Goal: Task Accomplishment & Management: Complete application form

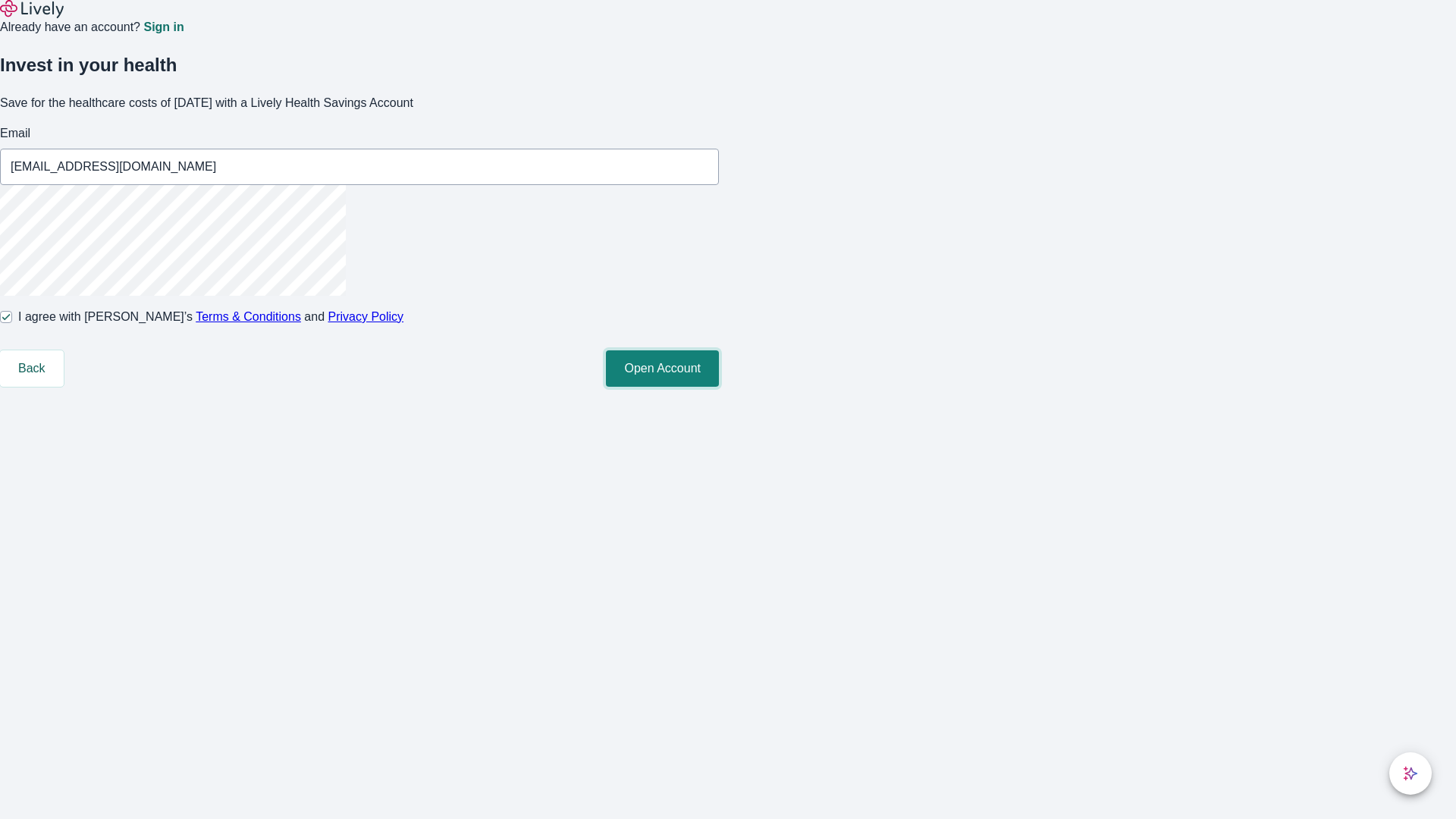
click at [719, 387] on button "Open Account" at bounding box center [662, 368] width 113 height 36
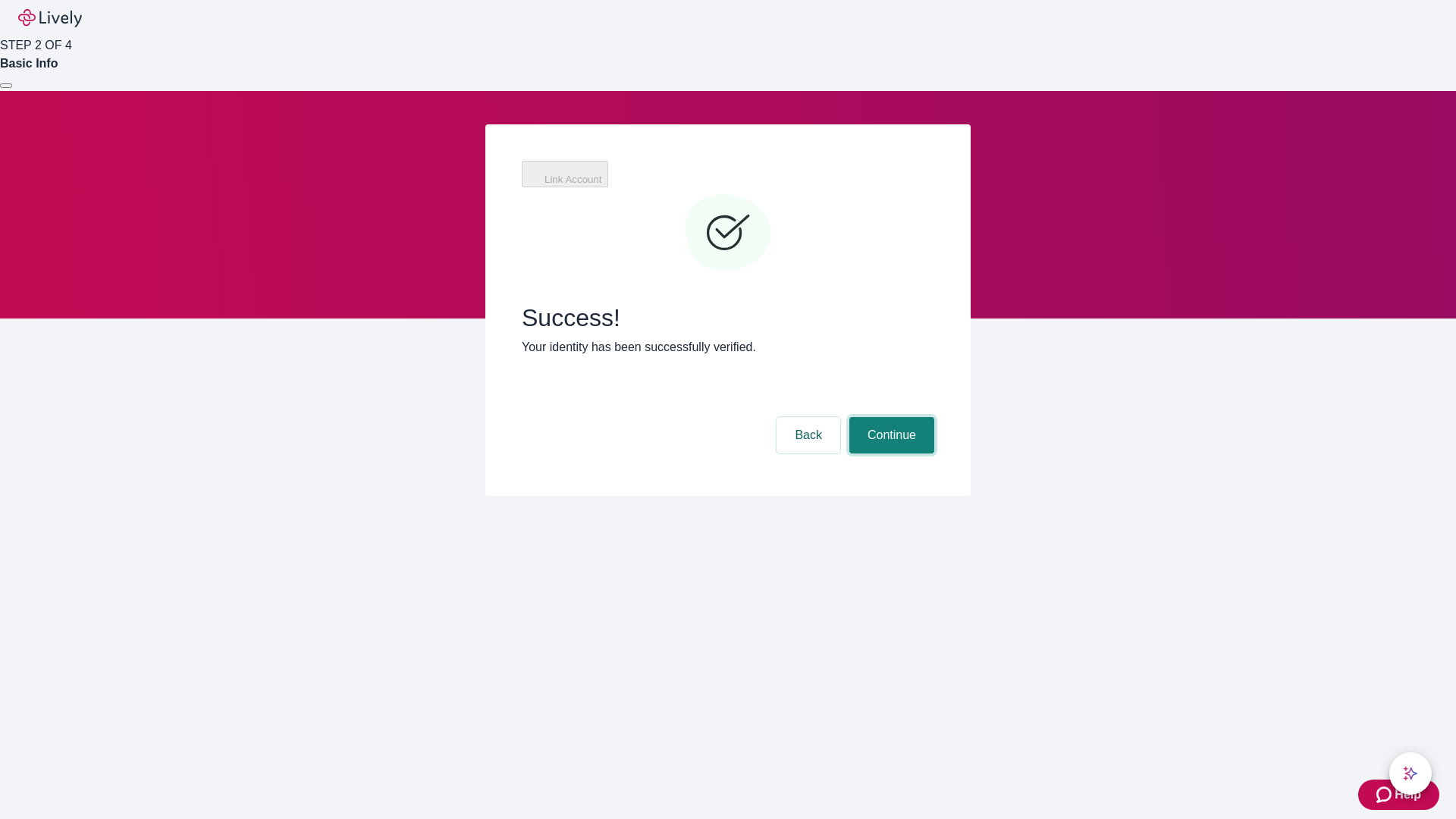
click at [890, 417] on button "Continue" at bounding box center [891, 436] width 85 height 36
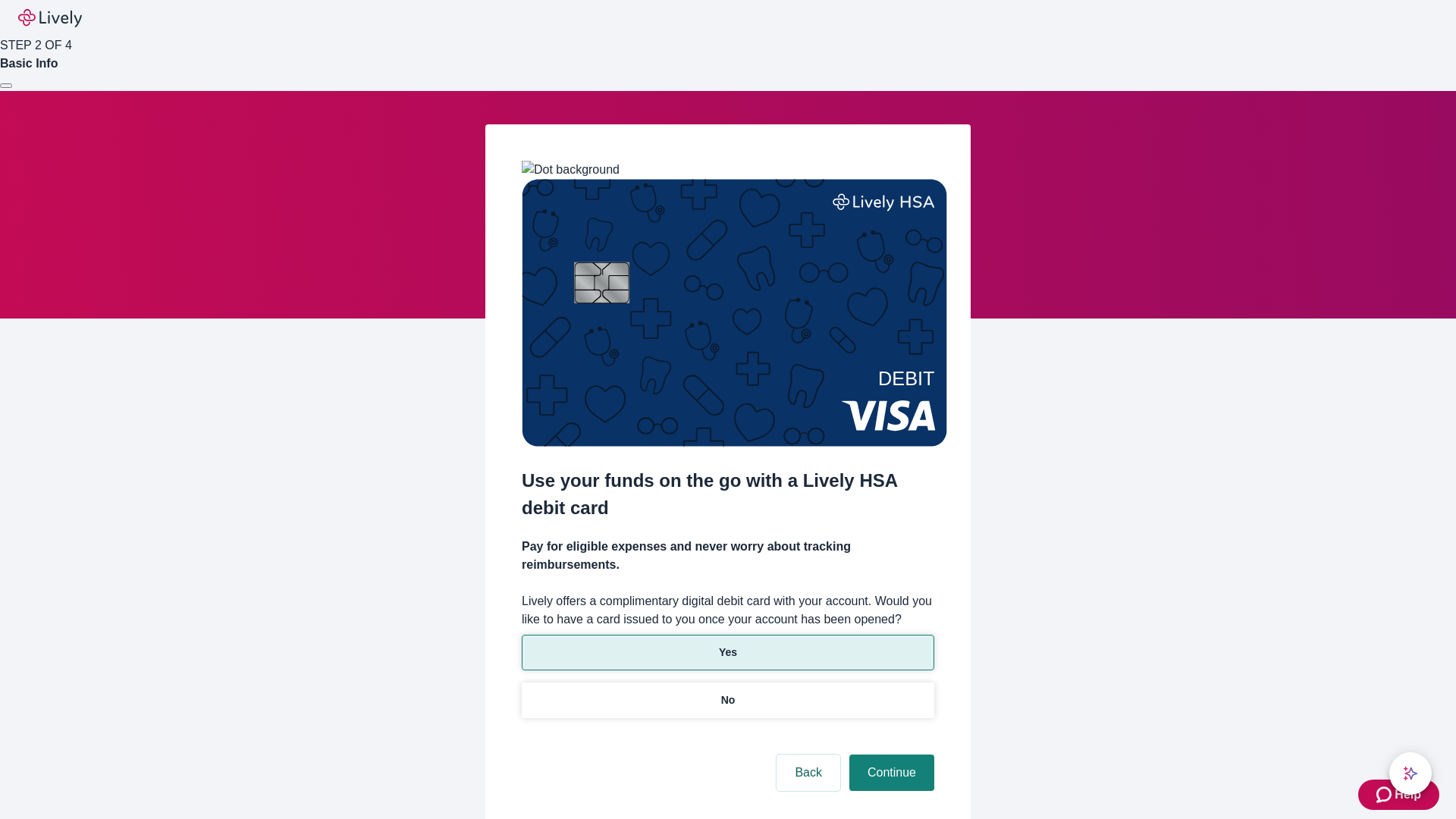
click at [727, 645] on p "Yes" at bounding box center [728, 653] width 18 height 16
click at [890, 755] on button "Continue" at bounding box center [891, 773] width 85 height 36
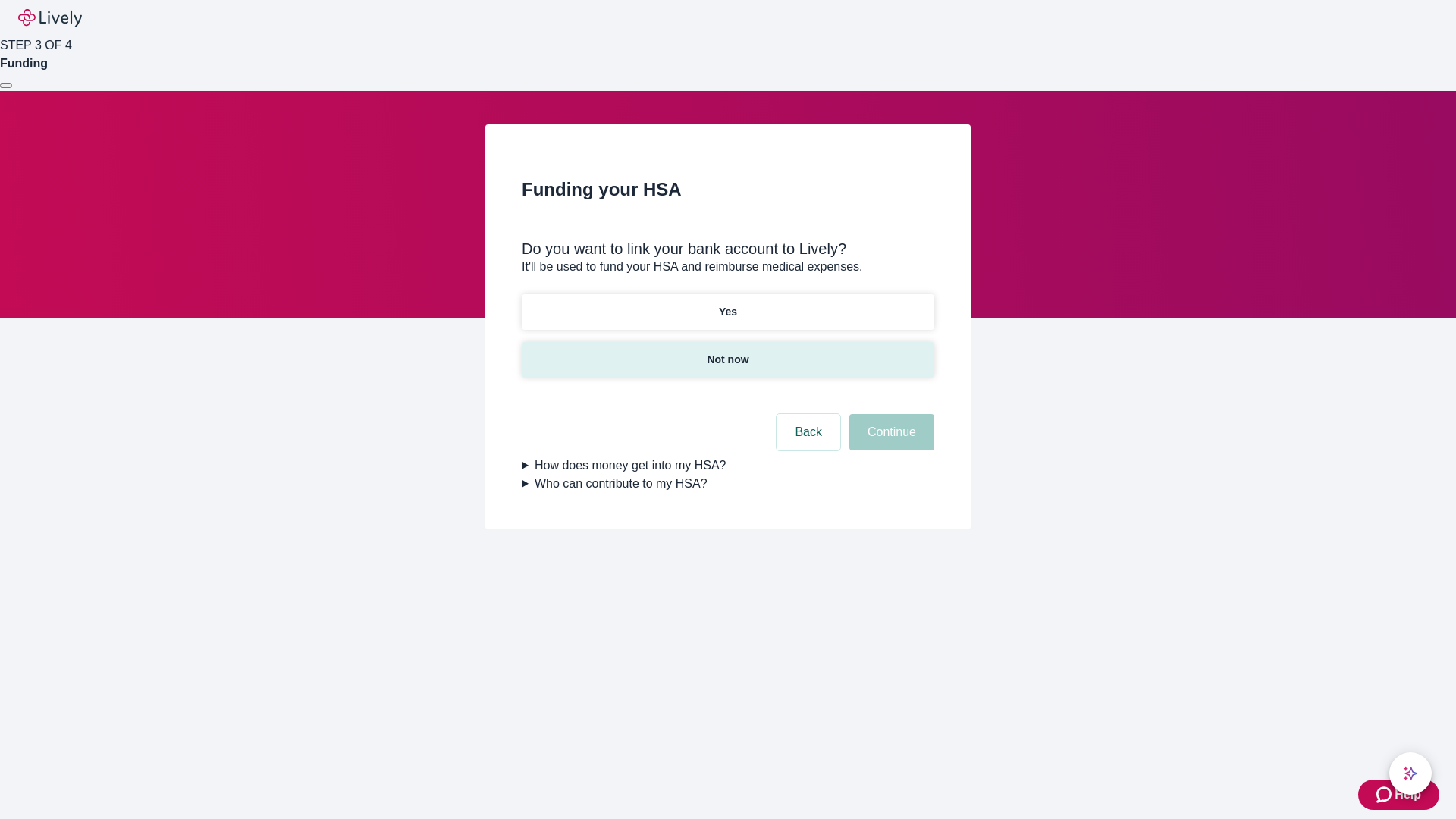
click at [727, 352] on p "Not now" at bounding box center [727, 360] width 42 height 16
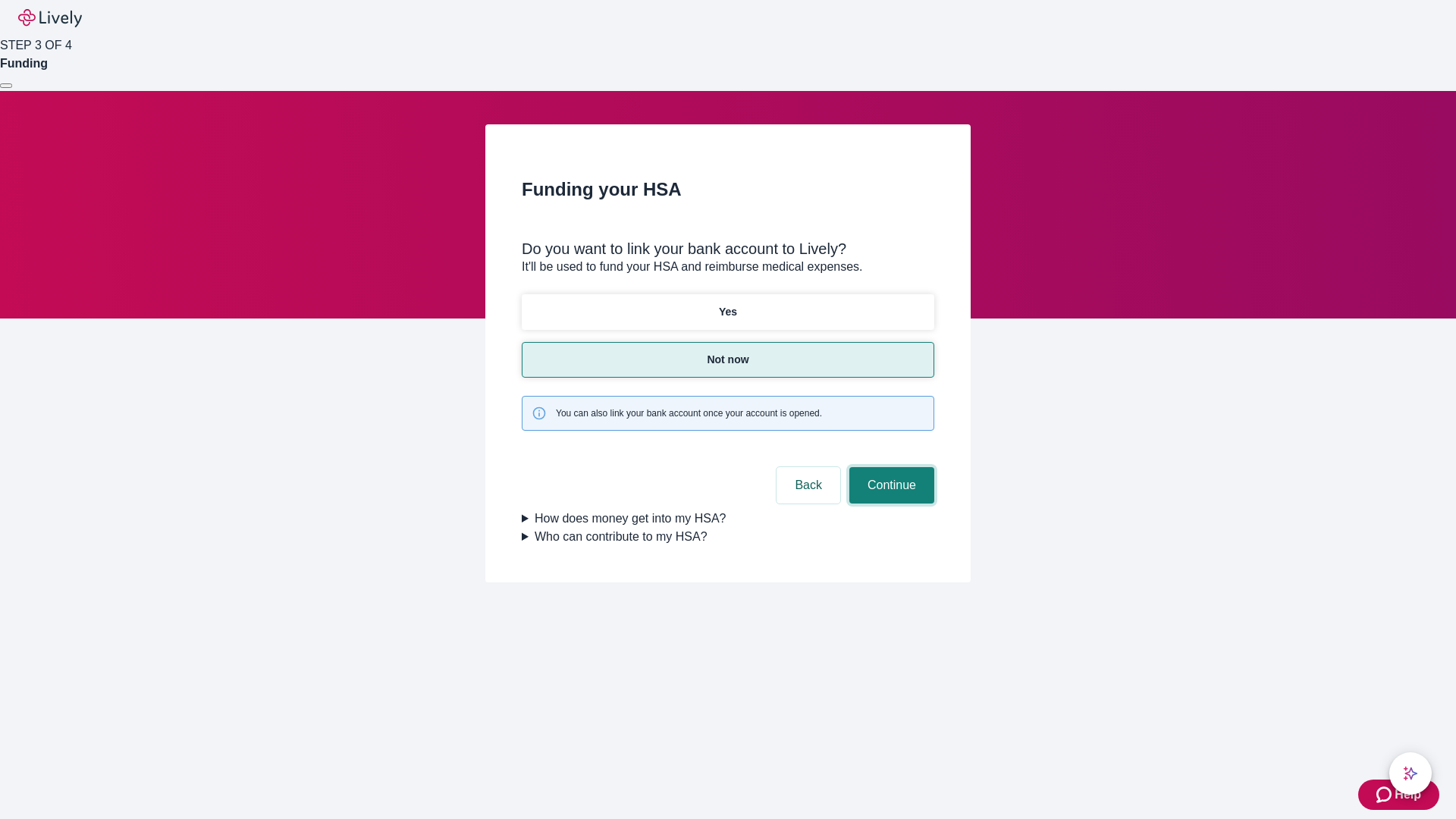
click at [890, 467] on button "Continue" at bounding box center [891, 486] width 85 height 36
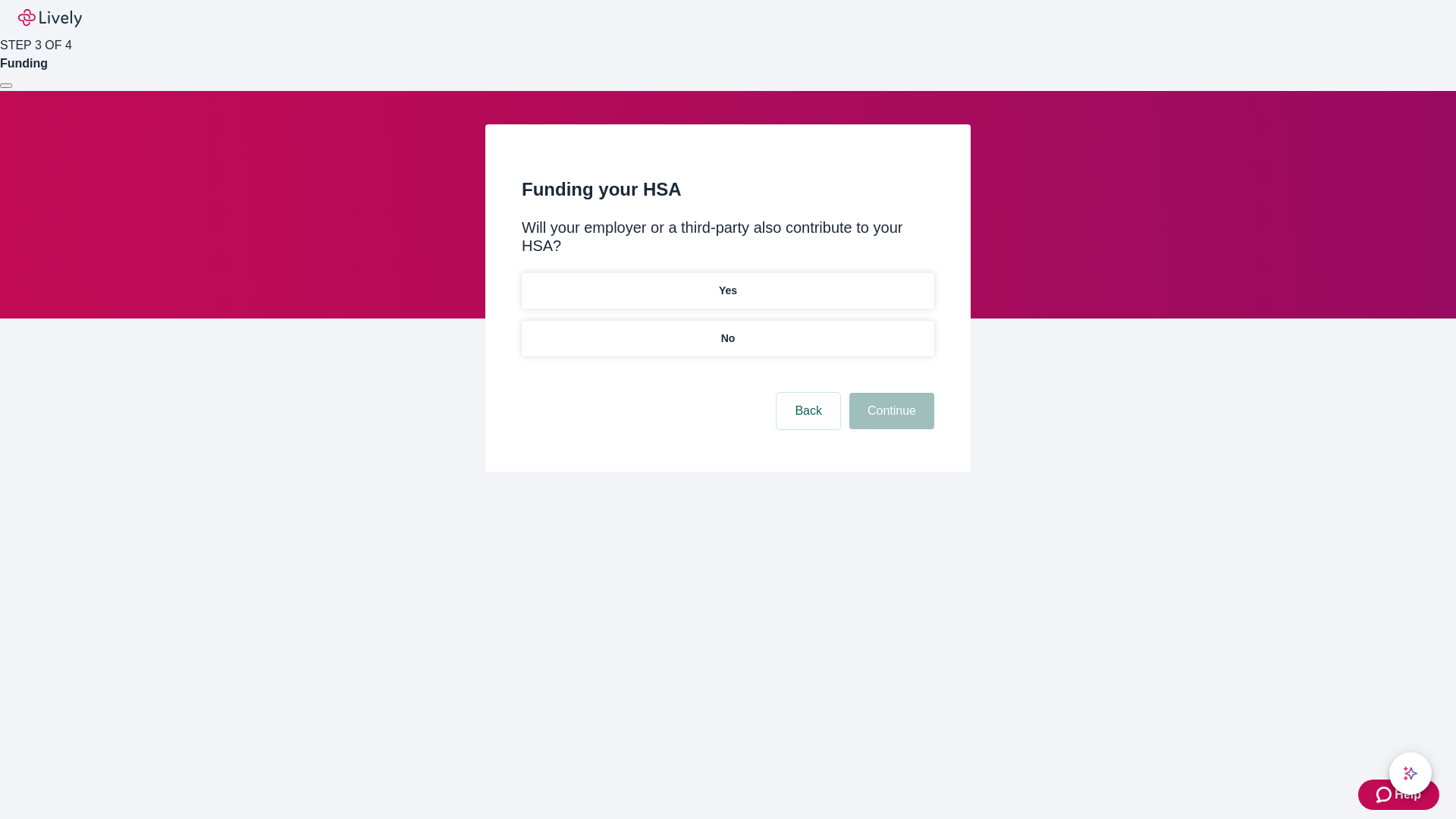
click at [727, 330] on p "No" at bounding box center [729, 338] width 14 height 16
click at [890, 393] on button "Continue" at bounding box center [891, 411] width 85 height 36
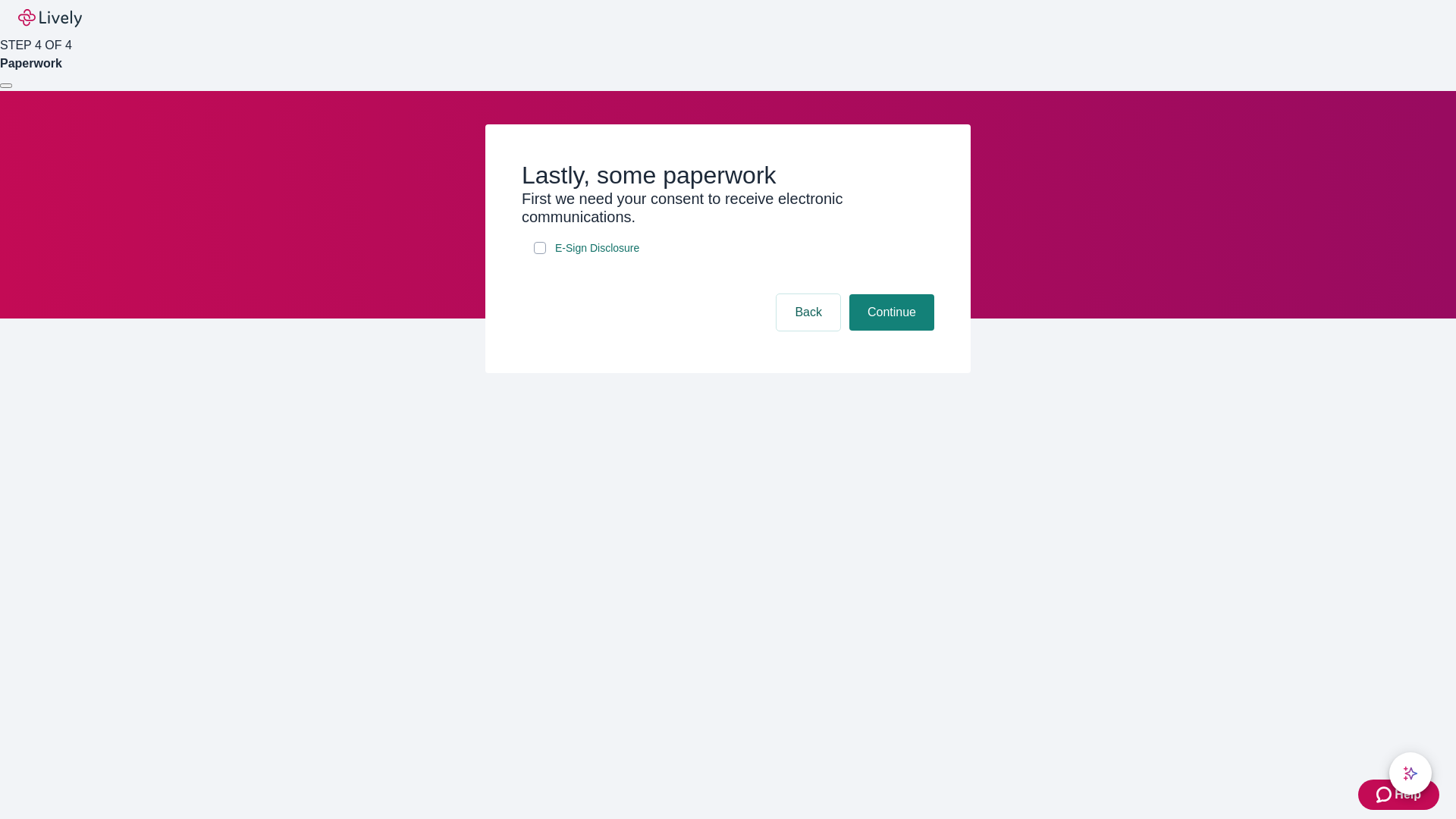
click at [540, 254] on input "E-Sign Disclosure" at bounding box center [539, 247] width 12 height 12
checkbox input "true"
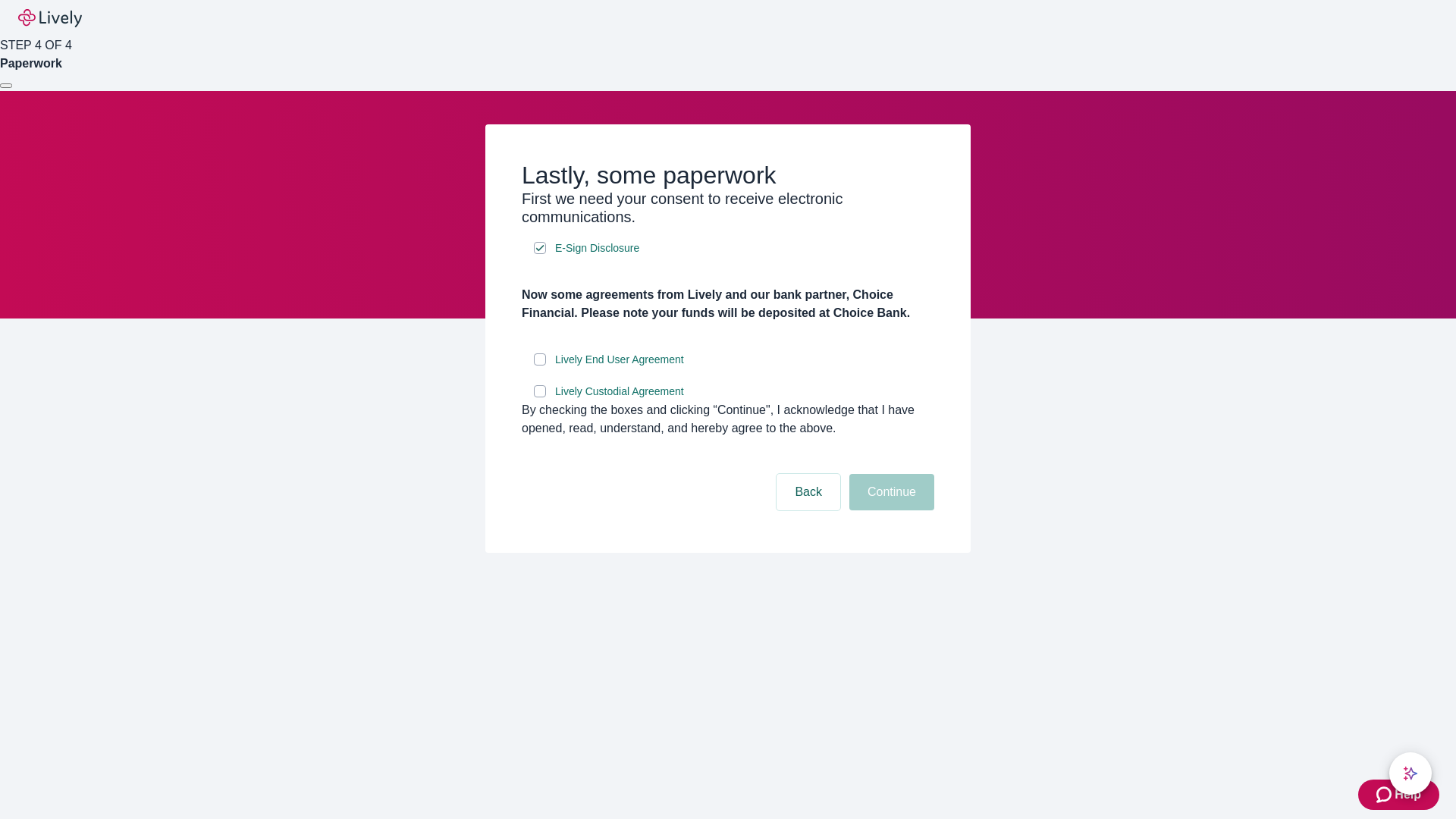
click at [540, 365] on input "Lively End User Agreement" at bounding box center [539, 359] width 12 height 12
checkbox input "true"
click at [540, 398] on input "Lively Custodial Agreement" at bounding box center [539, 390] width 12 height 12
checkbox input "true"
click at [890, 510] on button "Continue" at bounding box center [891, 492] width 85 height 36
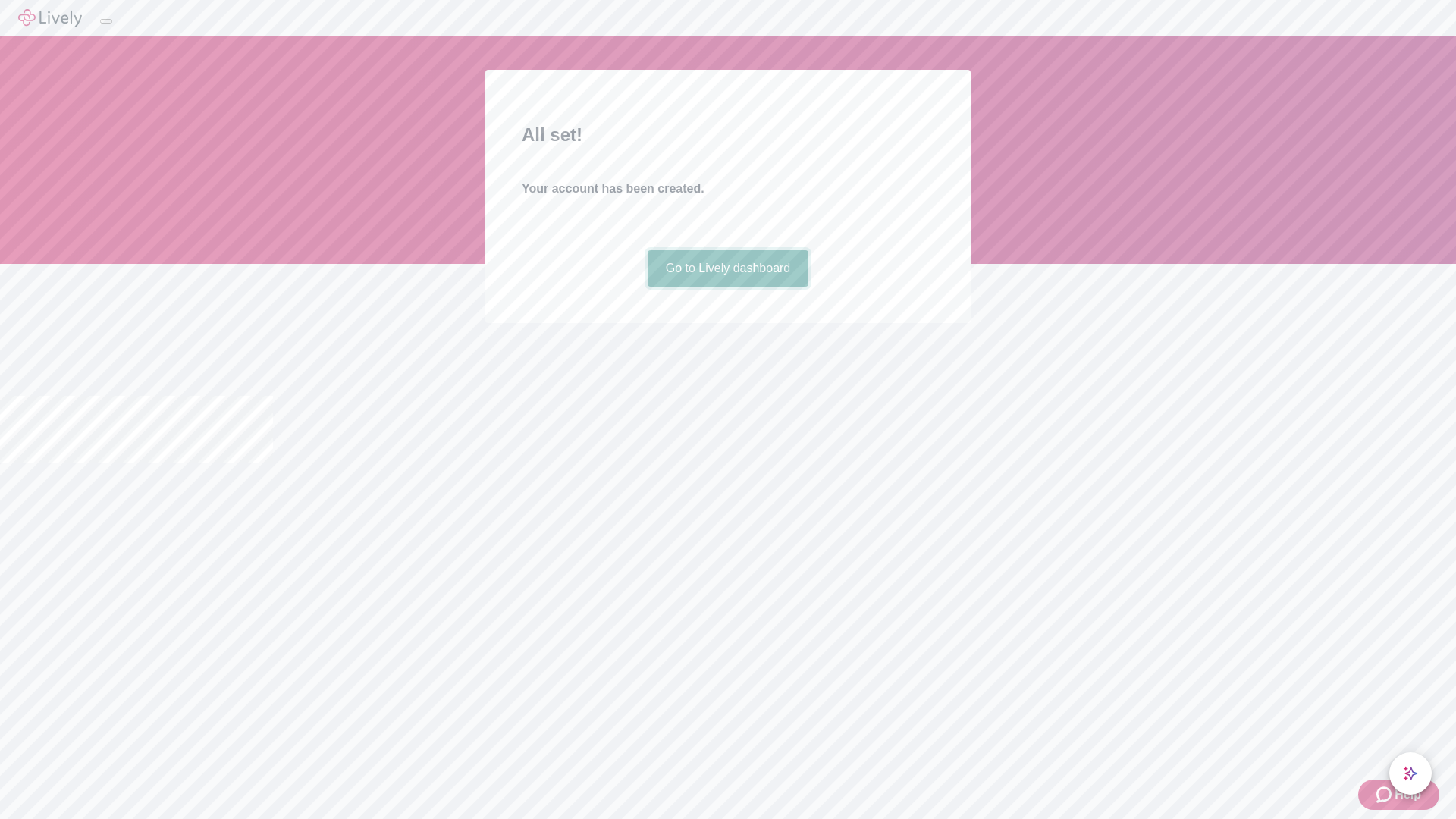
click at [727, 287] on link "Go to Lively dashboard" at bounding box center [729, 269] width 162 height 36
